Goal: Transaction & Acquisition: Obtain resource

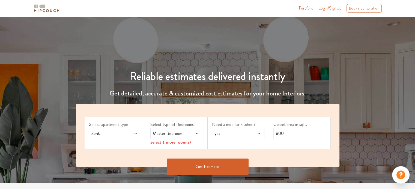
scroll to position [27, 0]
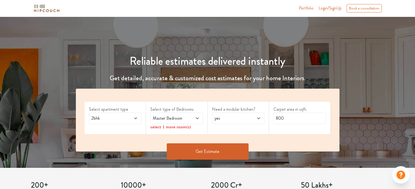
click at [126, 116] on span at bounding box center [132, 118] width 12 height 7
click at [124, 118] on span "2bhk" at bounding box center [108, 118] width 36 height 7
click at [184, 118] on span "Master Bedroom" at bounding box center [170, 118] width 36 height 7
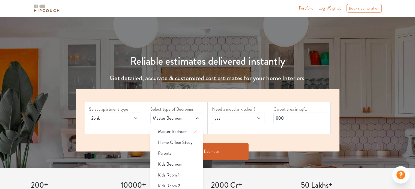
drag, startPoint x: 191, startPoint y: 118, endPoint x: 213, endPoint y: 118, distance: 22.4
click at [191, 118] on span at bounding box center [193, 118] width 12 height 7
click at [241, 118] on span "yes" at bounding box center [231, 118] width 36 height 7
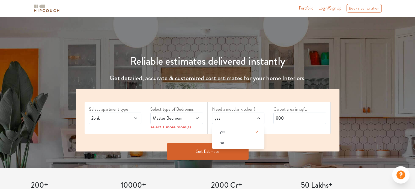
click at [241, 118] on span "yes" at bounding box center [231, 118] width 36 height 7
click at [203, 155] on button "Get Estimate" at bounding box center [208, 152] width 82 height 16
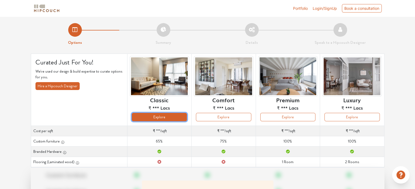
click at [167, 115] on button "Explore" at bounding box center [159, 117] width 55 height 8
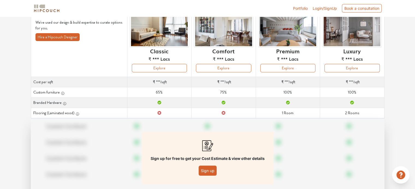
scroll to position [24, 0]
